Goal: Register for event/course

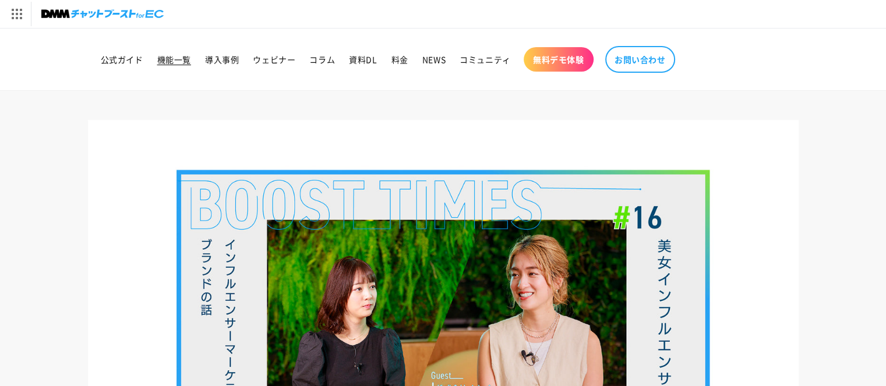
click at [168, 60] on span "機能一覧" at bounding box center [174, 59] width 34 height 10
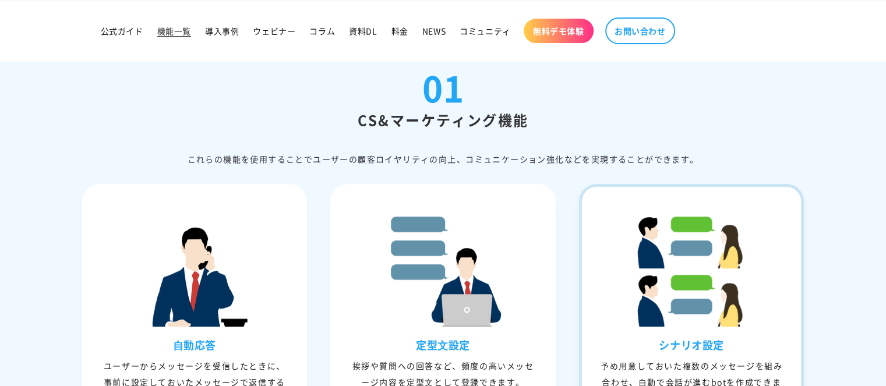
scroll to position [388, 0]
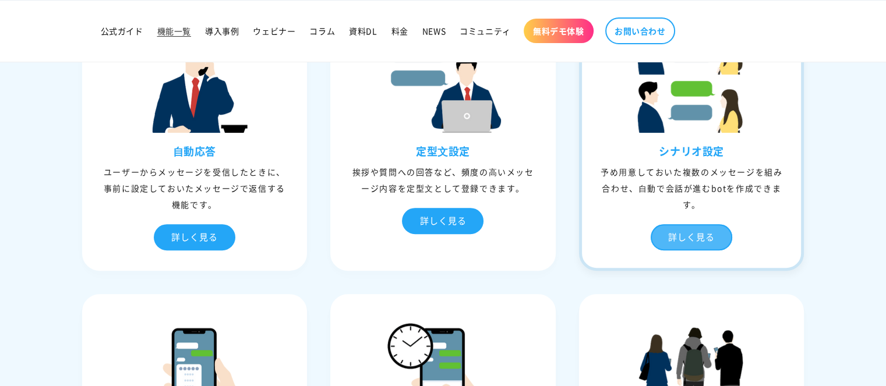
click at [679, 233] on div "詳しく見る" at bounding box center [691, 237] width 82 height 26
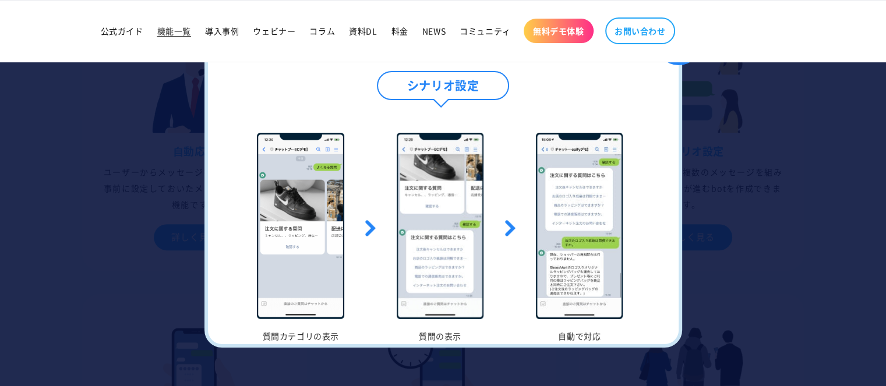
click at [788, 192] on div at bounding box center [443, 193] width 886 height 386
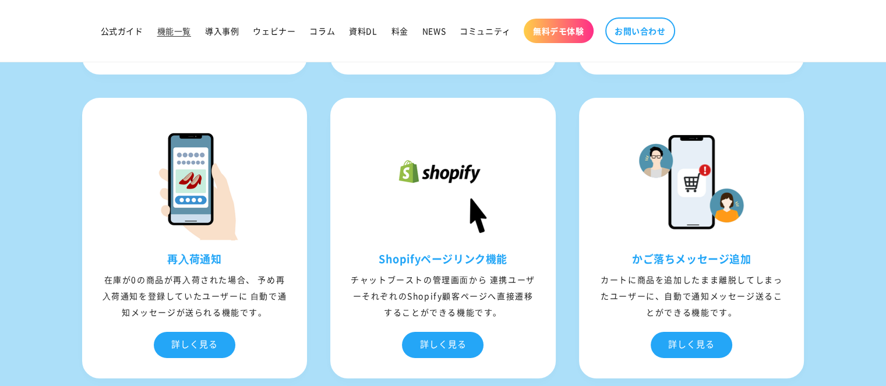
scroll to position [4264, 0]
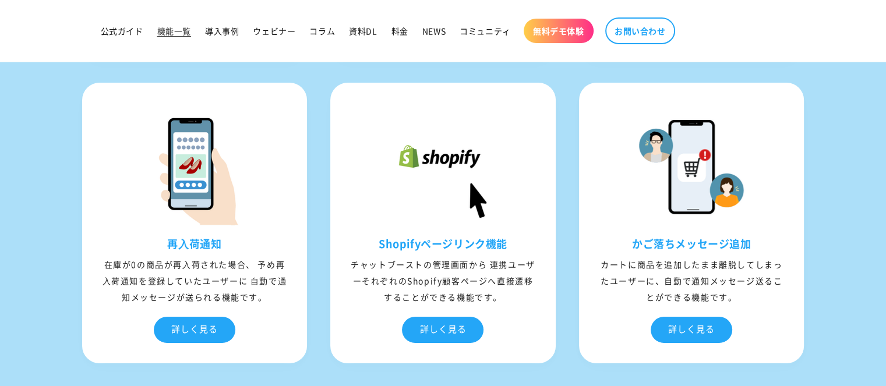
click at [837, 278] on section "04 shopify連携機能 ユーザーが、ストアのログイン情報をLINE上に表⽰された連携画⾯にて⼊⼒することで、LINEとShopifyそれぞれの顧客情報が…" at bounding box center [443, 12] width 886 height 1367
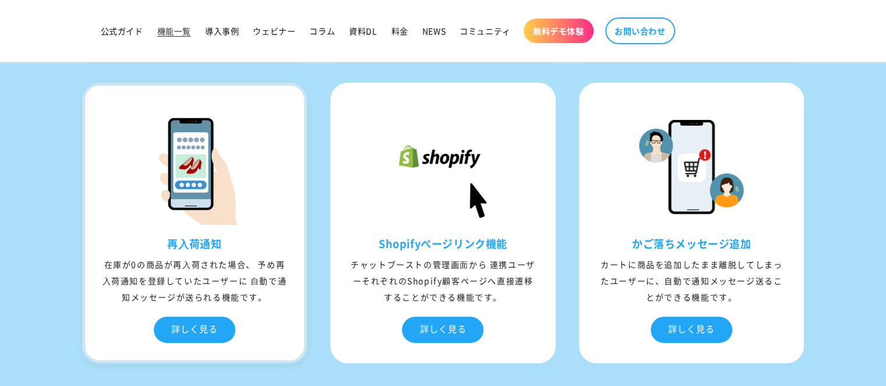
click at [102, 242] on h3 "再⼊荷通知" at bounding box center [195, 243] width 220 height 13
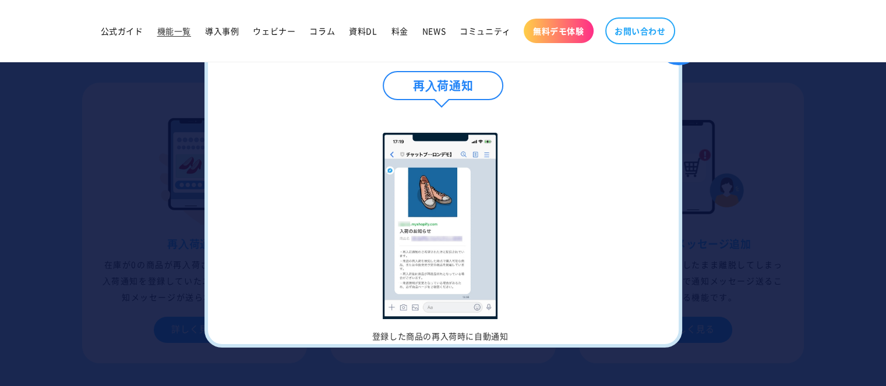
click at [787, 169] on div at bounding box center [443, 193] width 886 height 386
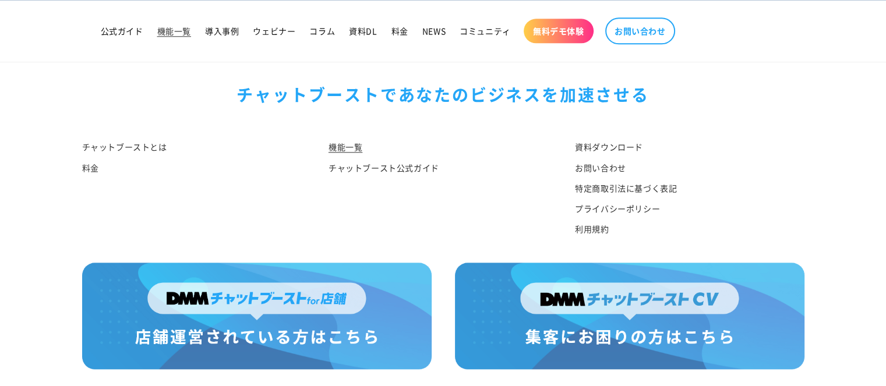
scroll to position [5747, 0]
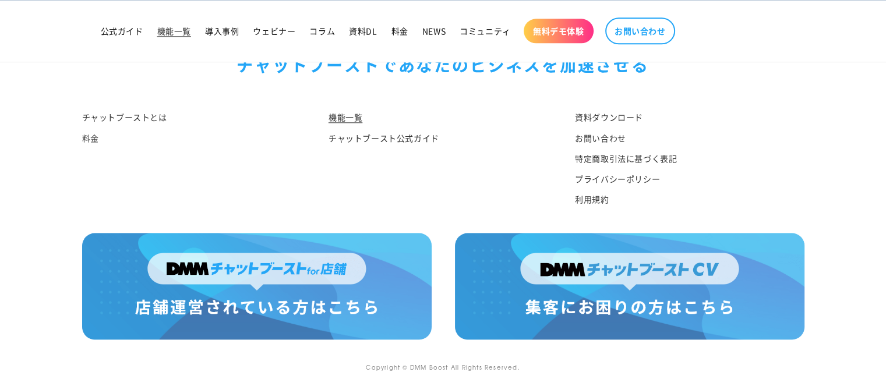
click at [573, 278] on img at bounding box center [629, 286] width 349 height 106
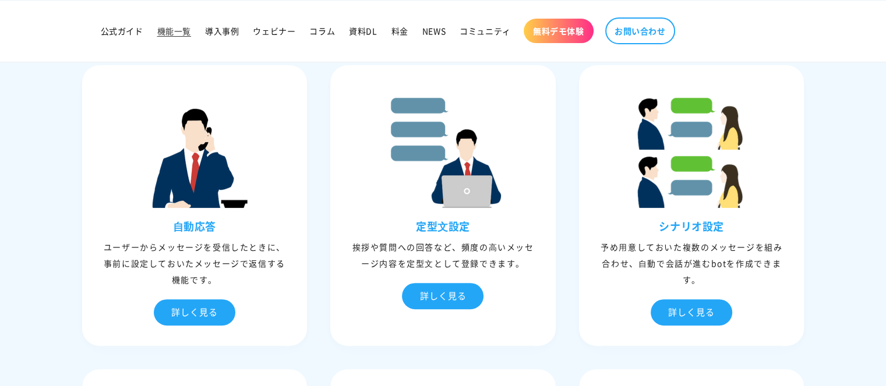
scroll to position [0, 0]
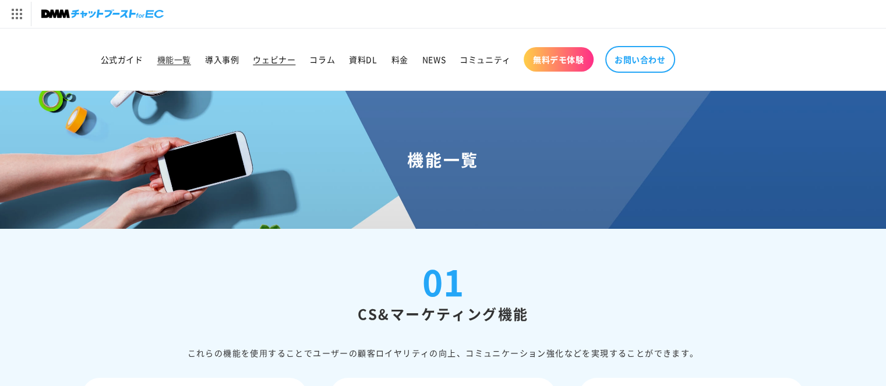
click at [266, 58] on span "ウェビナー" at bounding box center [274, 59] width 43 height 10
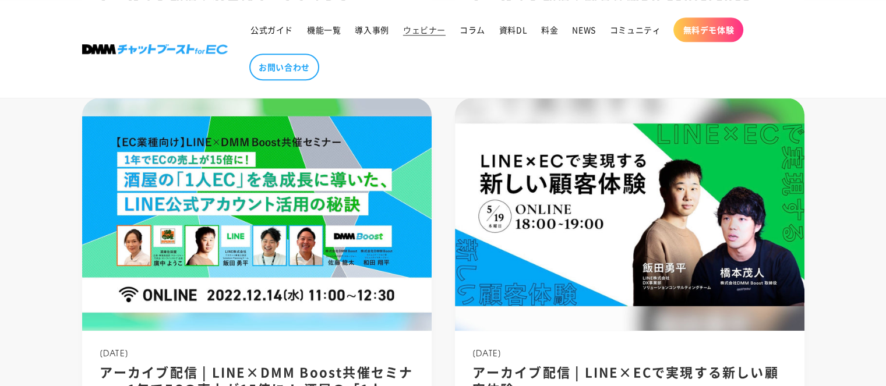
scroll to position [1164, 0]
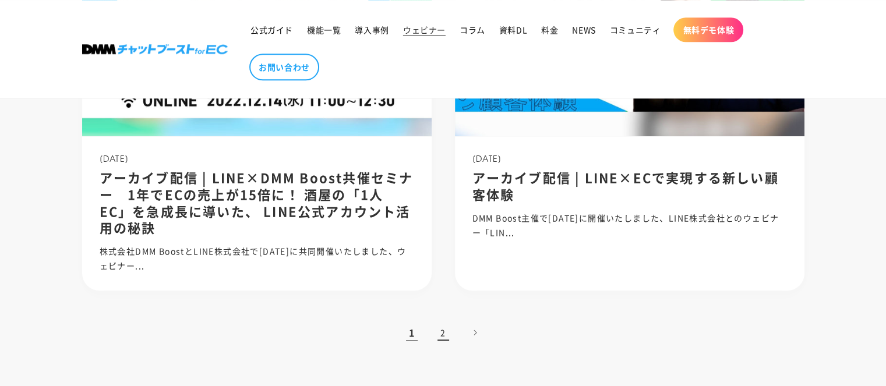
click at [443, 345] on link "2" at bounding box center [443, 333] width 26 height 26
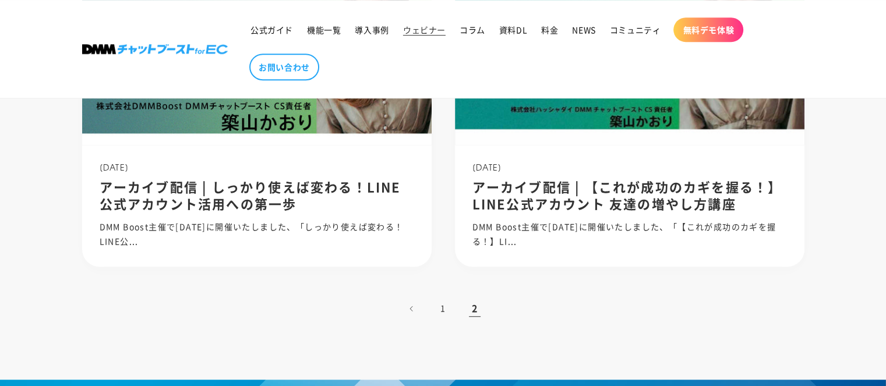
scroll to position [582, 0]
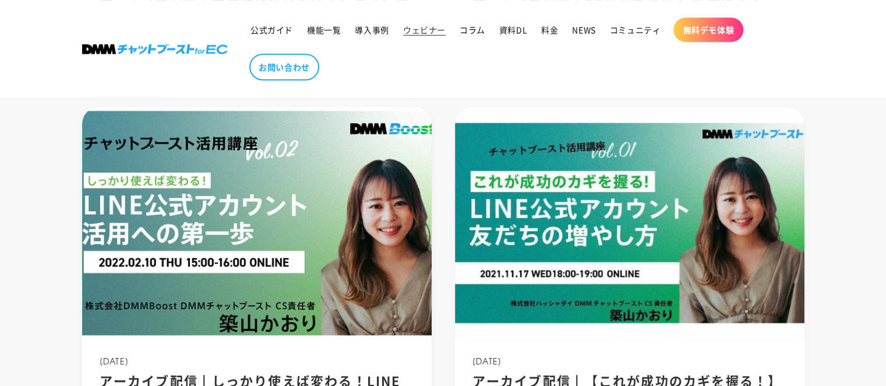
click at [271, 279] on img at bounding box center [256, 222] width 374 height 249
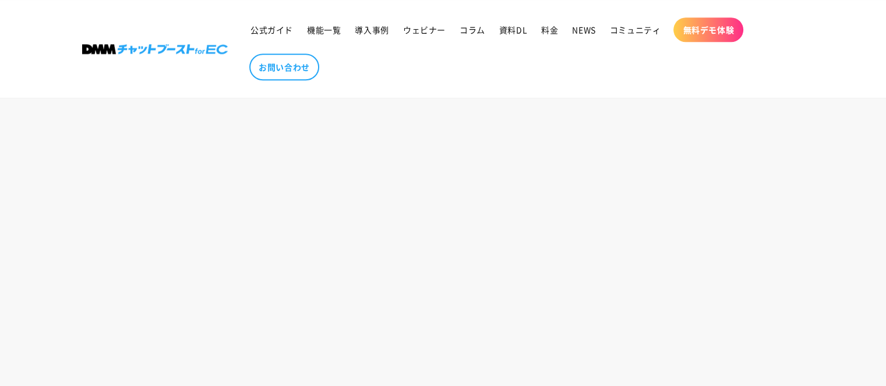
scroll to position [970, 0]
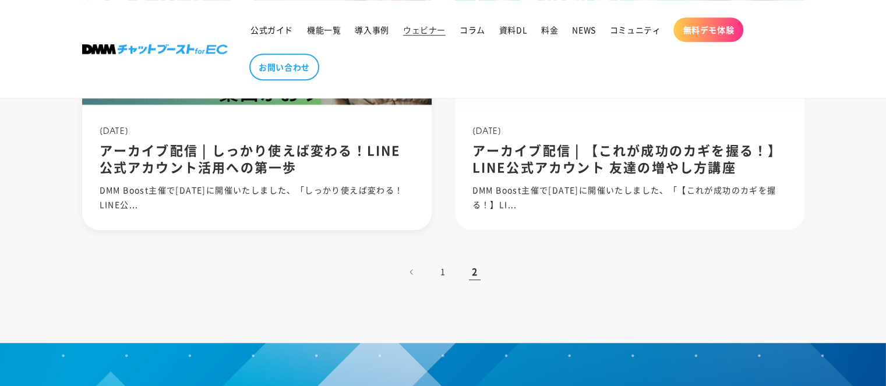
scroll to position [618, 0]
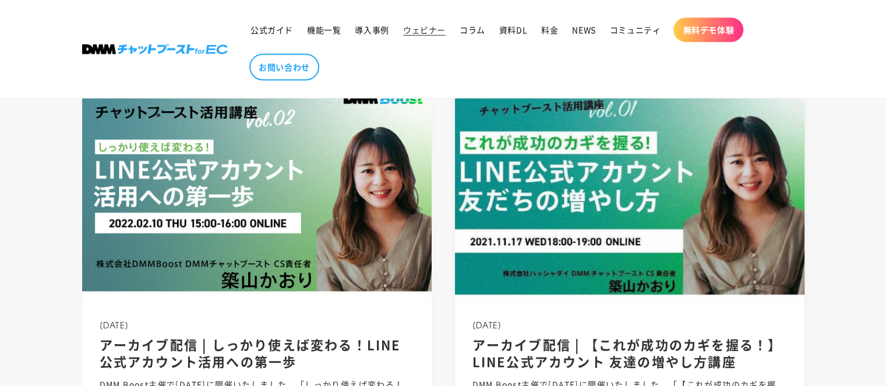
click at [606, 200] on img at bounding box center [630, 186] width 374 height 249
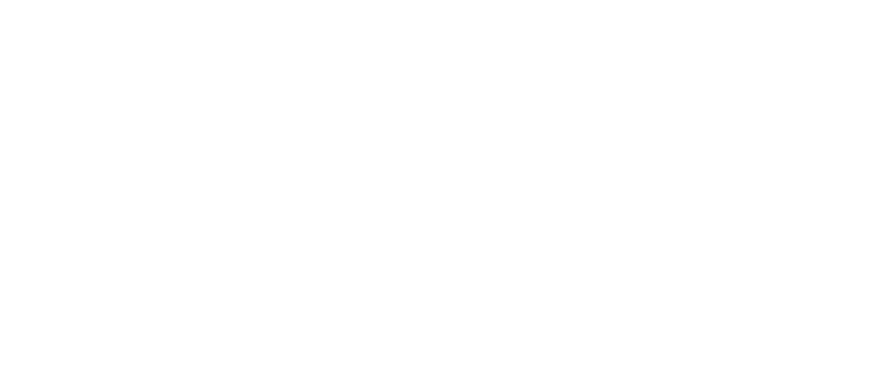
scroll to position [1941, 0]
